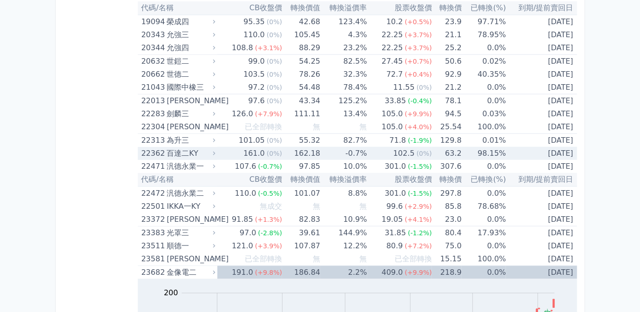
scroll to position [592, 0]
click at [265, 274] on div "(+9.8%)" at bounding box center [268, 272] width 27 height 13
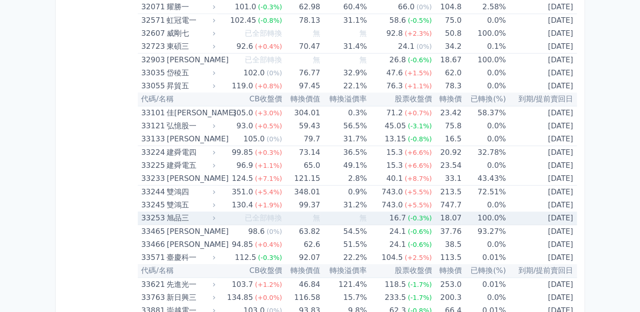
scroll to position [1736, 0]
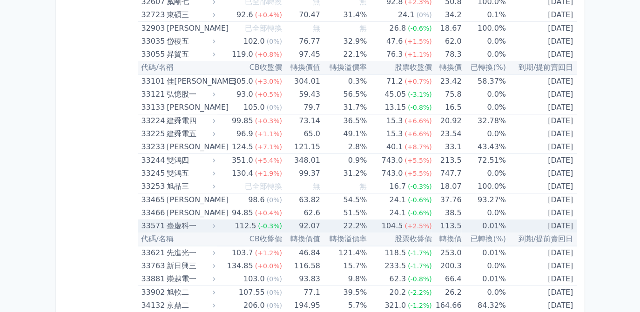
click at [311, 220] on td "92.07" at bounding box center [301, 226] width 38 height 13
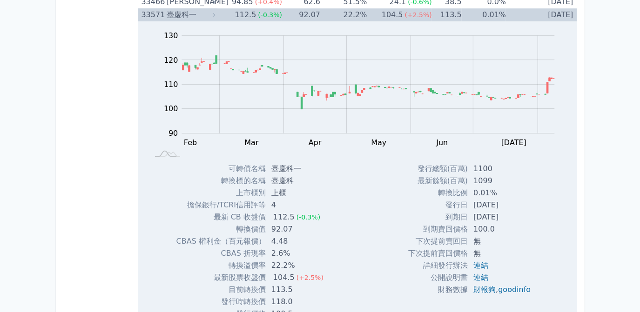
scroll to position [1989, 0]
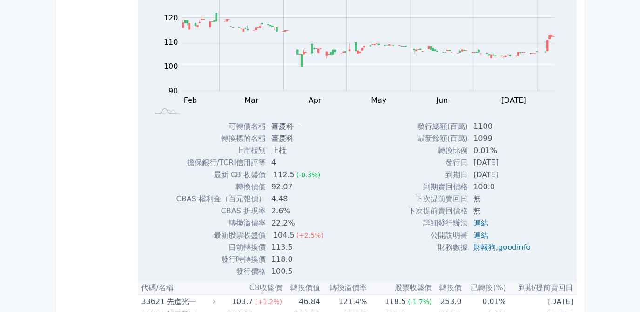
drag, startPoint x: 470, startPoint y: 153, endPoint x: 514, endPoint y: 154, distance: 43.3
click at [514, 157] on td "[DATE]" at bounding box center [503, 163] width 70 height 12
drag, startPoint x: 514, startPoint y: 154, endPoint x: 502, endPoint y: 155, distance: 11.2
copy td "[DATE]"
drag, startPoint x: 471, startPoint y: 167, endPoint x: 511, endPoint y: 168, distance: 40.5
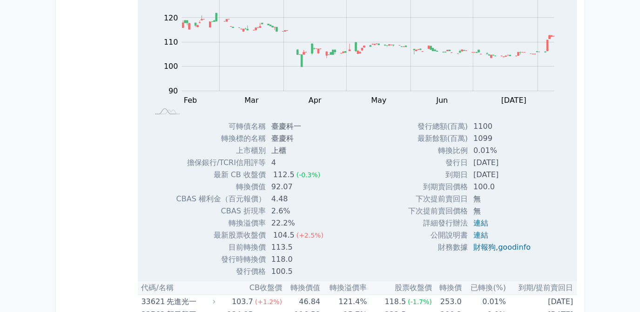
click at [511, 169] on td "[DATE]" at bounding box center [503, 175] width 70 height 12
drag, startPoint x: 511, startPoint y: 168, endPoint x: 502, endPoint y: 169, distance: 9.9
copy td "[DATE]"
click at [541, 161] on div "發行總額(百萬) 1100 最新餘額(百萬) 1099 轉換比例 0.01% 發行日 [DATE] 到期日 [DATE] 100.0 無" at bounding box center [473, 199] width 152 height 157
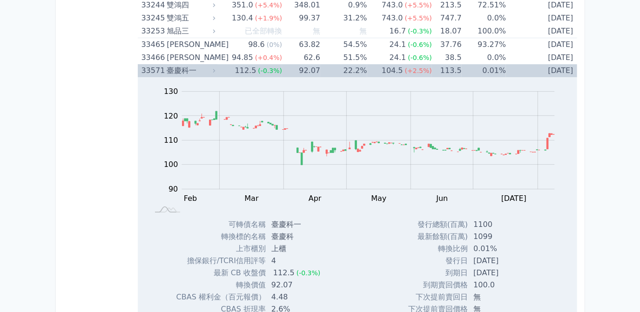
scroll to position [1820, 0]
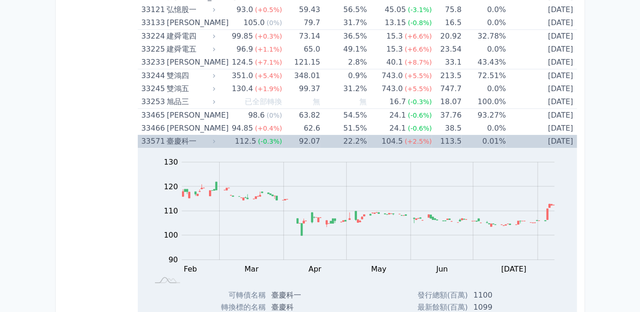
click at [345, 135] on td "22.2%" at bounding box center [343, 141] width 47 height 13
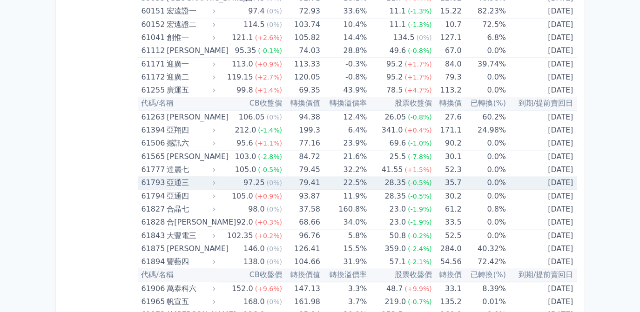
scroll to position [3641, 0]
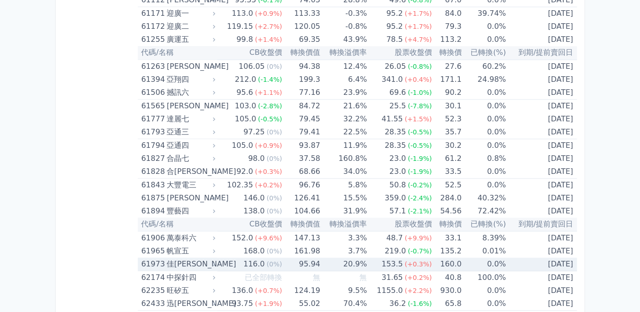
click at [369, 258] on td "153.5 (+0.3%)" at bounding box center [399, 265] width 65 height 14
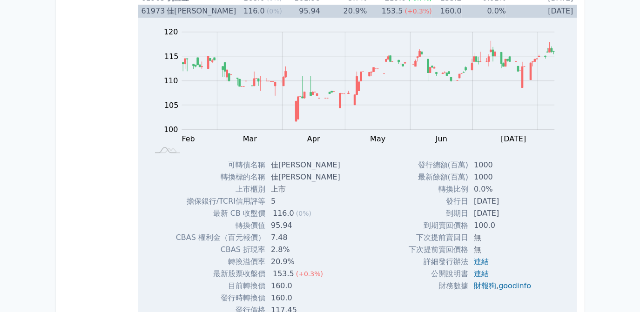
scroll to position [3895, 0]
drag, startPoint x: 469, startPoint y: 187, endPoint x: 517, endPoint y: 184, distance: 47.6
click at [517, 195] on td "[DATE]" at bounding box center [503, 201] width 70 height 12
drag, startPoint x: 517, startPoint y: 184, endPoint x: 503, endPoint y: 185, distance: 14.0
copy td "[DATE]"
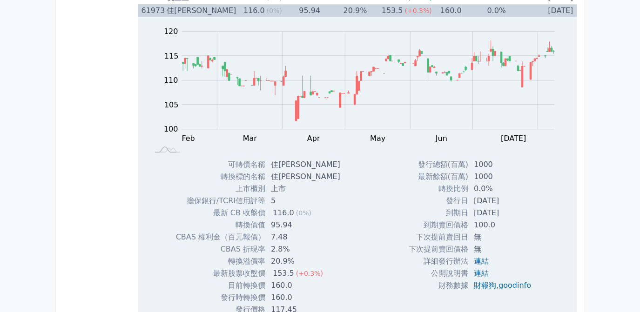
drag, startPoint x: 468, startPoint y: 198, endPoint x: 513, endPoint y: 197, distance: 45.2
click at [513, 207] on td "[DATE]" at bounding box center [503, 213] width 70 height 12
drag, startPoint x: 513, startPoint y: 197, endPoint x: 486, endPoint y: 197, distance: 27.0
copy td "[DATE]"
click at [575, 207] on div "Zoom Out 100 90 95 100 105 110 115 120 125 L Feb Mar Apr May Jun [DATE] Aug Sep…" at bounding box center [358, 166] width 440 height 299
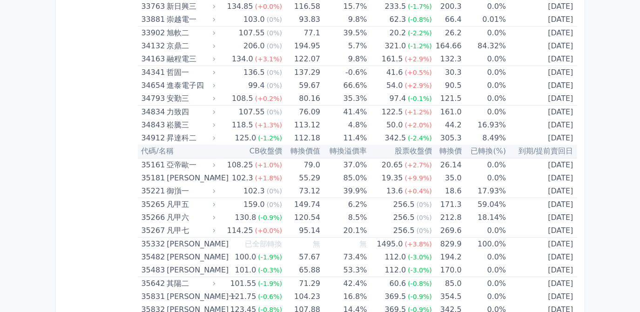
scroll to position [1989, 0]
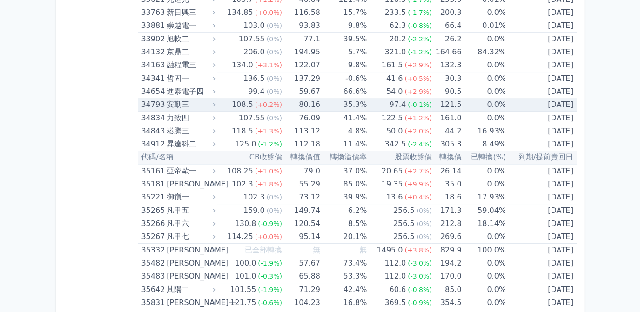
click at [353, 98] on td "35.3%" at bounding box center [343, 105] width 47 height 14
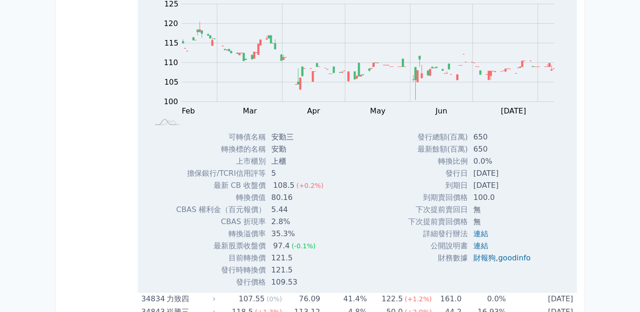
scroll to position [2032, 0]
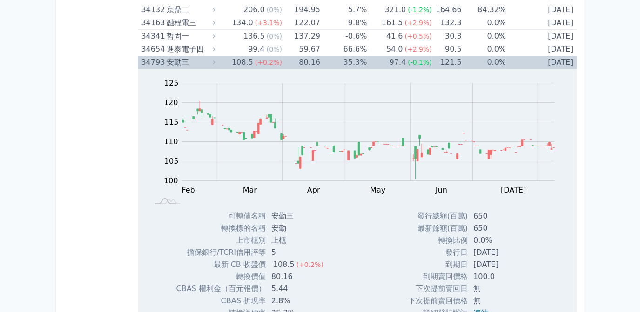
click at [318, 56] on td "80.16" at bounding box center [301, 62] width 38 height 13
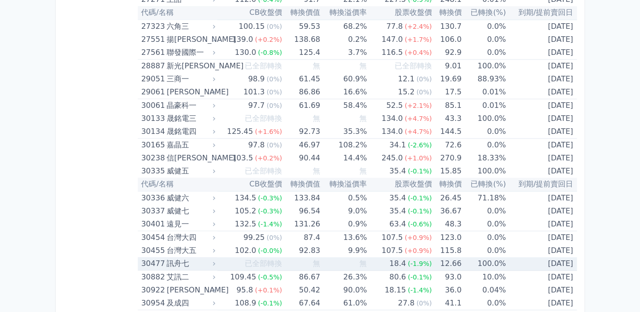
scroll to position [1143, 0]
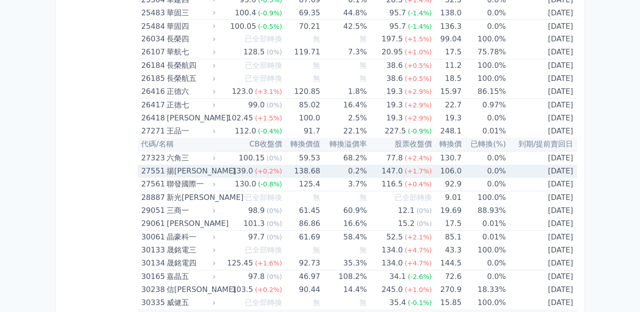
click at [344, 165] on td "0.2%" at bounding box center [343, 171] width 47 height 13
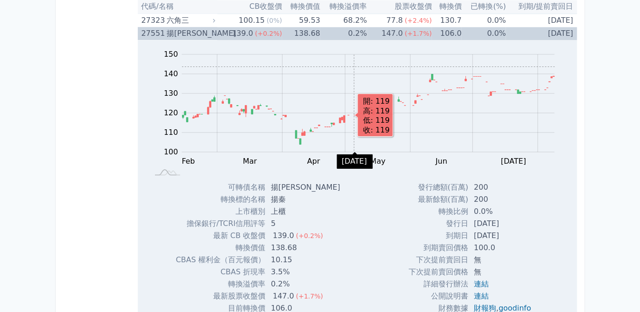
scroll to position [1228, 0]
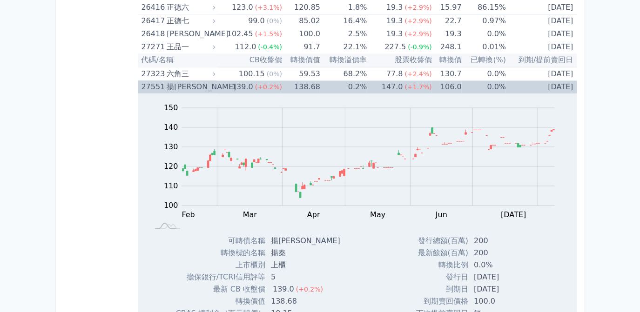
click at [293, 81] on td "138.68" at bounding box center [301, 87] width 38 height 13
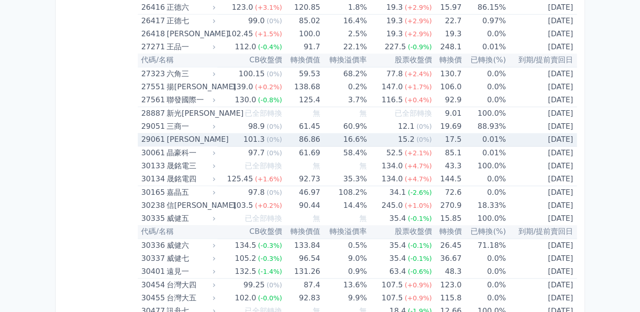
click at [409, 136] on div "15.2" at bounding box center [406, 139] width 20 height 13
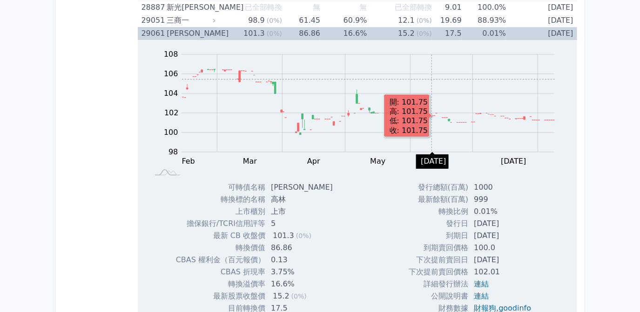
scroll to position [1270, 0]
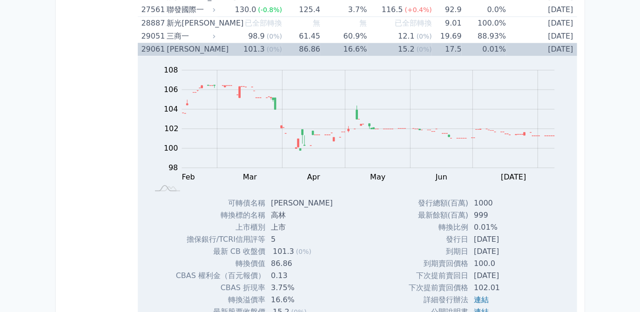
scroll to position [1355, 0]
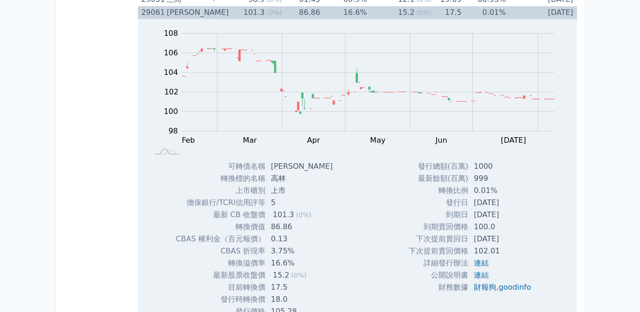
drag, startPoint x: 467, startPoint y: 196, endPoint x: 509, endPoint y: 197, distance: 41.9
click at [509, 197] on td "[DATE]" at bounding box center [503, 203] width 70 height 12
drag, startPoint x: 509, startPoint y: 197, endPoint x: 490, endPoint y: 197, distance: 18.6
copy td "[DATE]"
drag, startPoint x: 468, startPoint y: 209, endPoint x: 508, endPoint y: 210, distance: 39.6
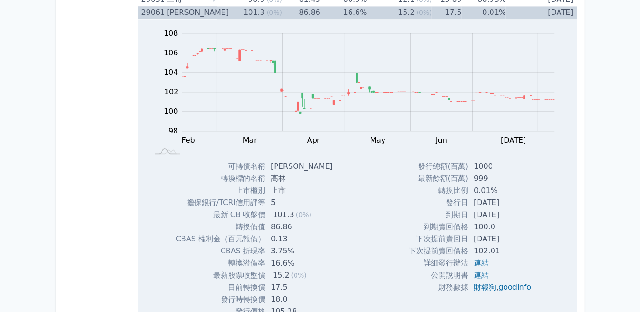
click at [508, 210] on td "[DATE]" at bounding box center [503, 215] width 70 height 12
drag, startPoint x: 508, startPoint y: 210, endPoint x: 498, endPoint y: 210, distance: 9.8
copy td "[DATE]"
click at [539, 235] on div "發行總額(百萬) 1000 最新餘額(百萬) 999 轉換比例 0.01% 發行日 [DATE] 到期日 [DATE] 100.0 ," at bounding box center [474, 239] width 152 height 157
drag, startPoint x: 468, startPoint y: 233, endPoint x: 510, endPoint y: 234, distance: 42.4
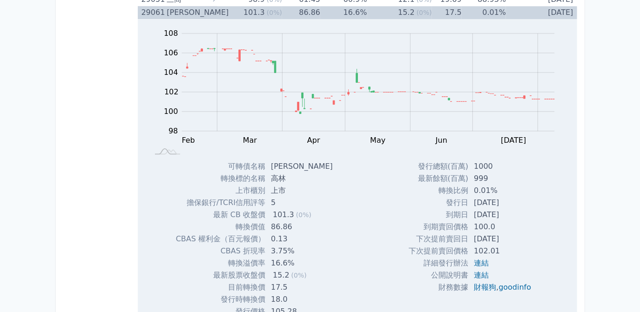
click at [510, 234] on td "[DATE]" at bounding box center [503, 239] width 70 height 12
drag, startPoint x: 510, startPoint y: 234, endPoint x: 498, endPoint y: 234, distance: 12.6
copy td "[DATE]"
drag, startPoint x: 468, startPoint y: 157, endPoint x: 494, endPoint y: 157, distance: 26.1
click at [494, 161] on td "1000" at bounding box center [503, 167] width 70 height 12
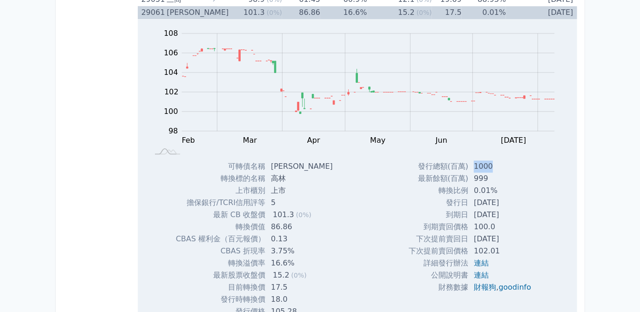
drag, startPoint x: 494, startPoint y: 157, endPoint x: 474, endPoint y: 160, distance: 20.2
copy td "1000"
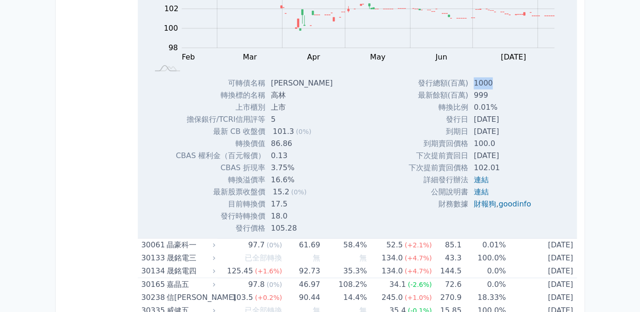
scroll to position [1439, 0]
drag, startPoint x: 271, startPoint y: 221, endPoint x: 304, endPoint y: 221, distance: 32.6
click at [304, 222] on td "105.28" at bounding box center [302, 228] width 75 height 12
drag, startPoint x: 304, startPoint y: 221, endPoint x: 289, endPoint y: 221, distance: 14.9
copy td "105.28"
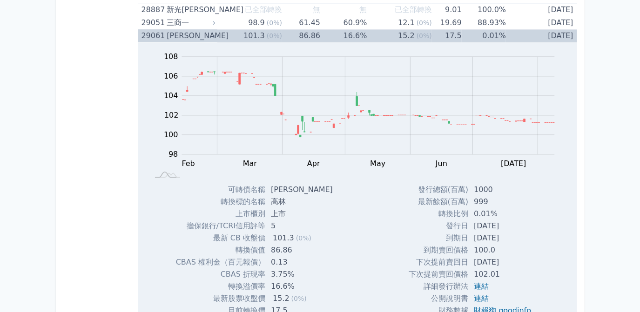
scroll to position [1228, 0]
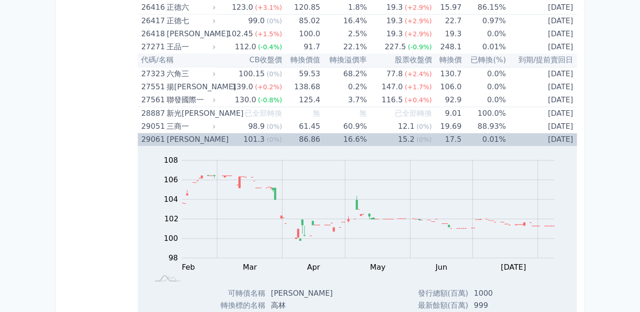
click at [279, 136] on span "(0%)" at bounding box center [274, 139] width 15 height 7
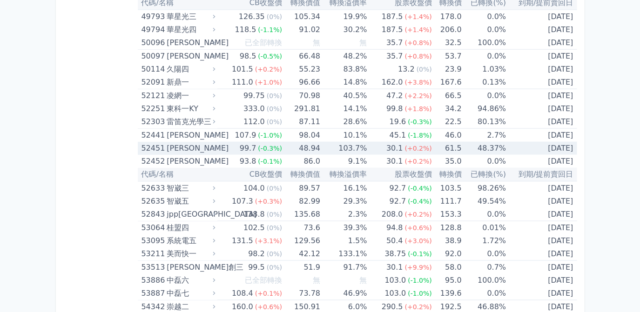
scroll to position [3344, 0]
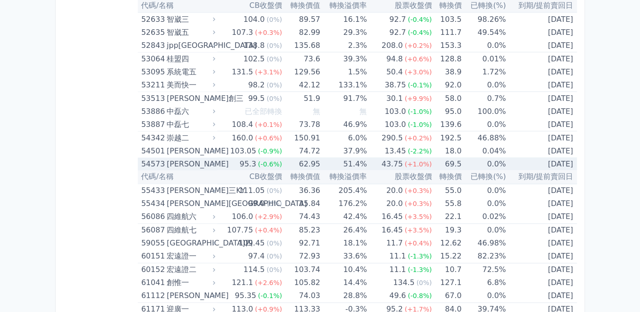
click at [342, 158] on td "51.4%" at bounding box center [343, 164] width 47 height 13
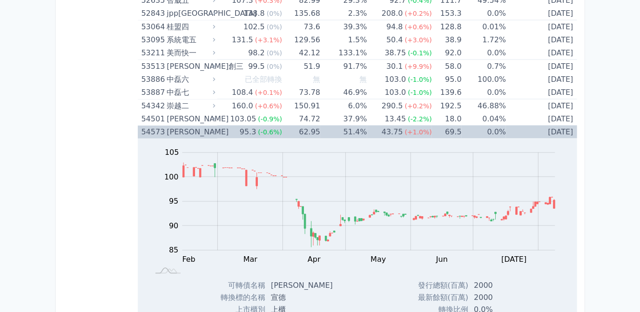
scroll to position [3429, 0]
